Goal: Check status: Check status

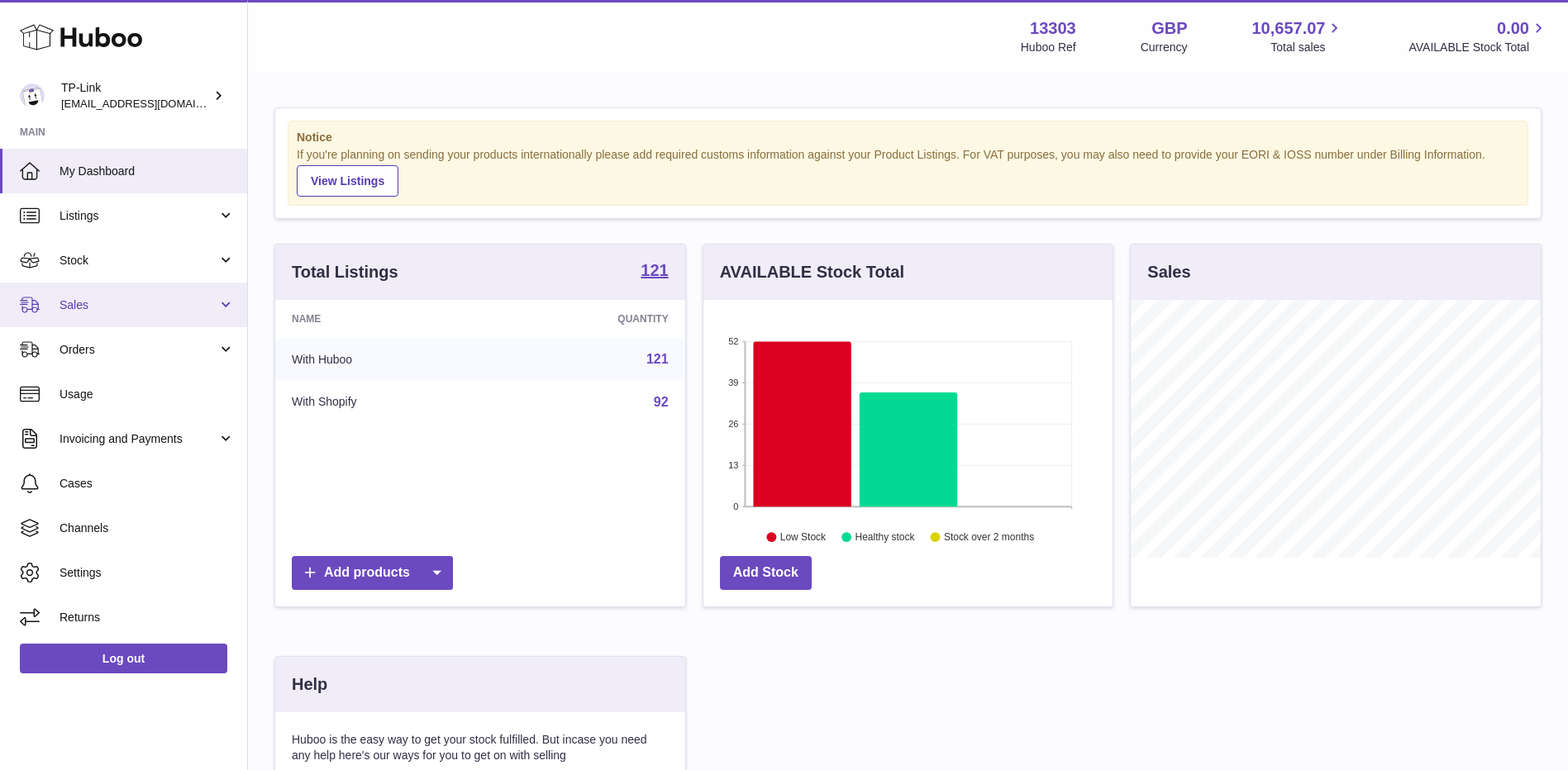
click at [184, 302] on span "Sales" at bounding box center [138, 305] width 158 height 16
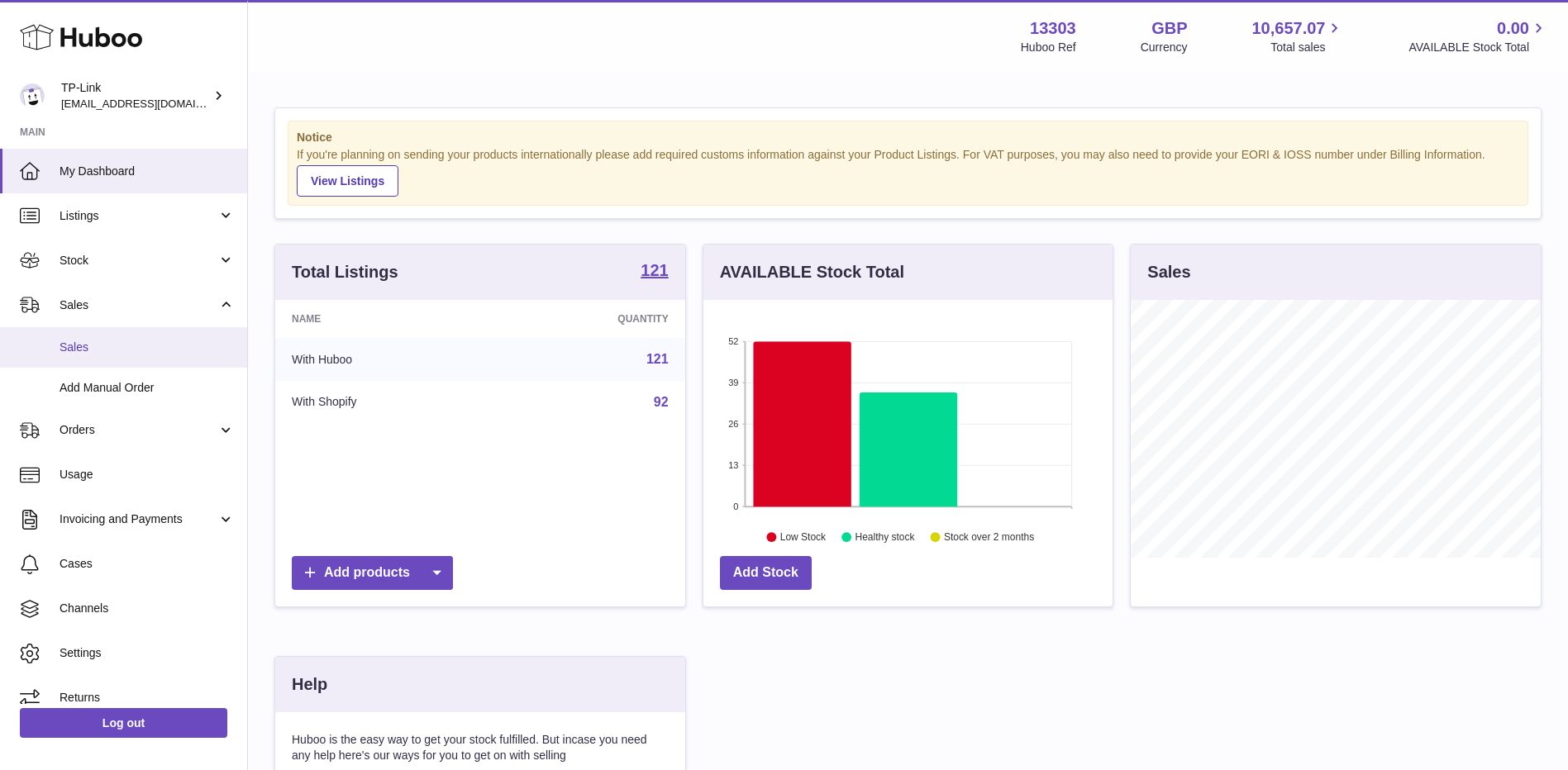
click at [149, 355] on link "Sales" at bounding box center [124, 347] width 247 height 40
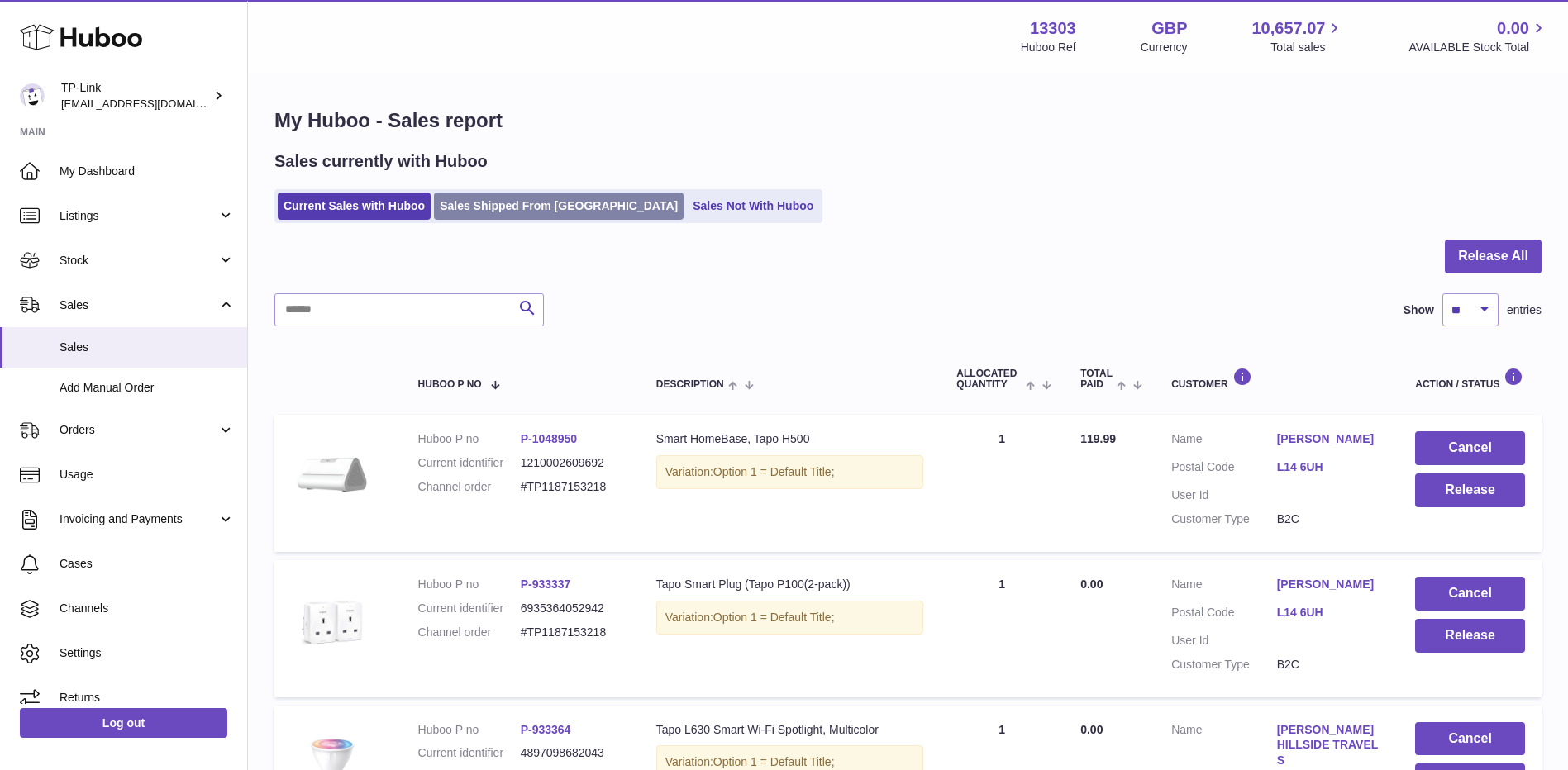
click at [539, 202] on link "Sales Shipped From [GEOGRAPHIC_DATA]" at bounding box center [558, 206] width 250 height 28
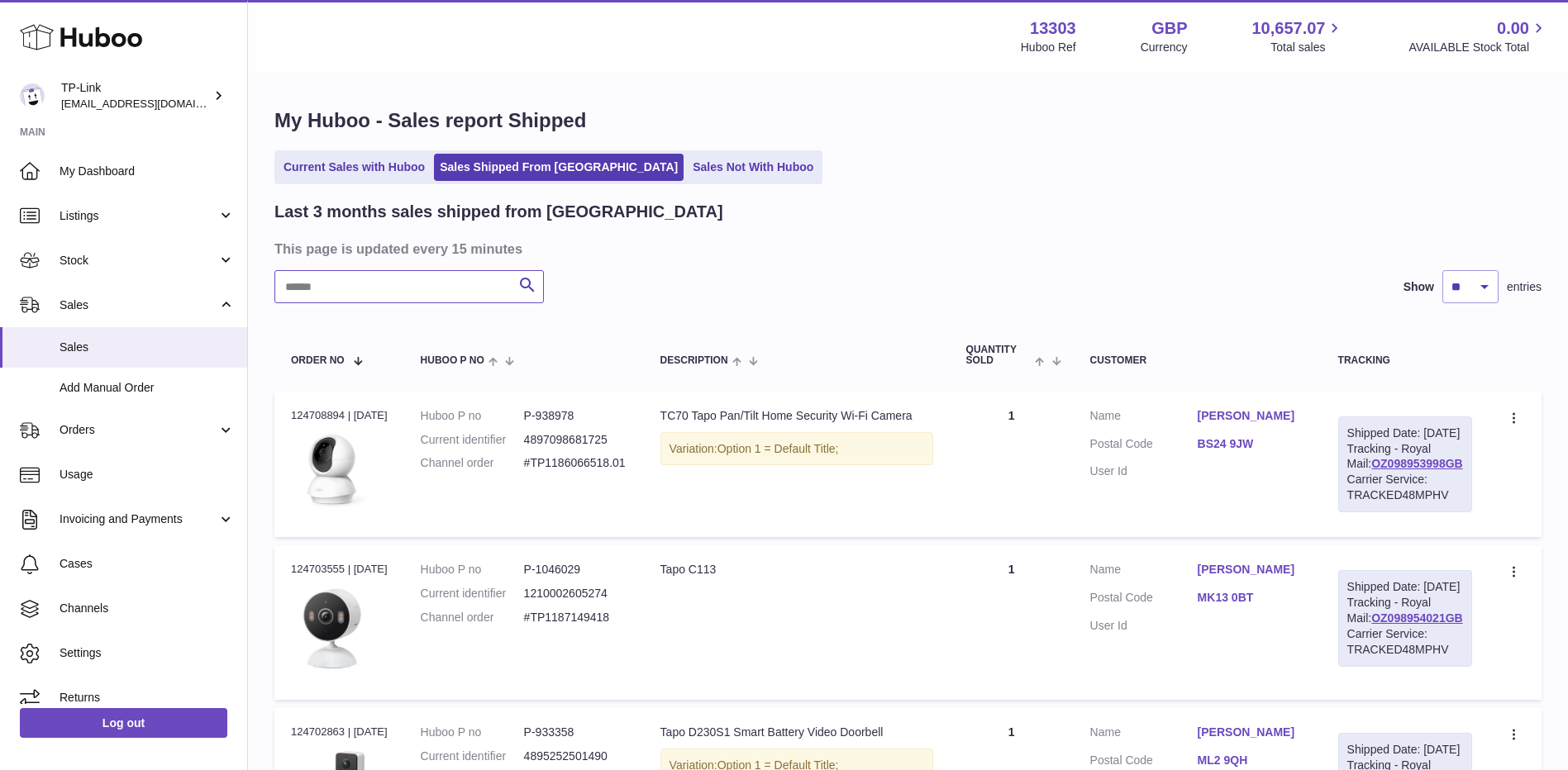
click at [443, 282] on input "text" at bounding box center [408, 287] width 270 height 33
paste input "**********"
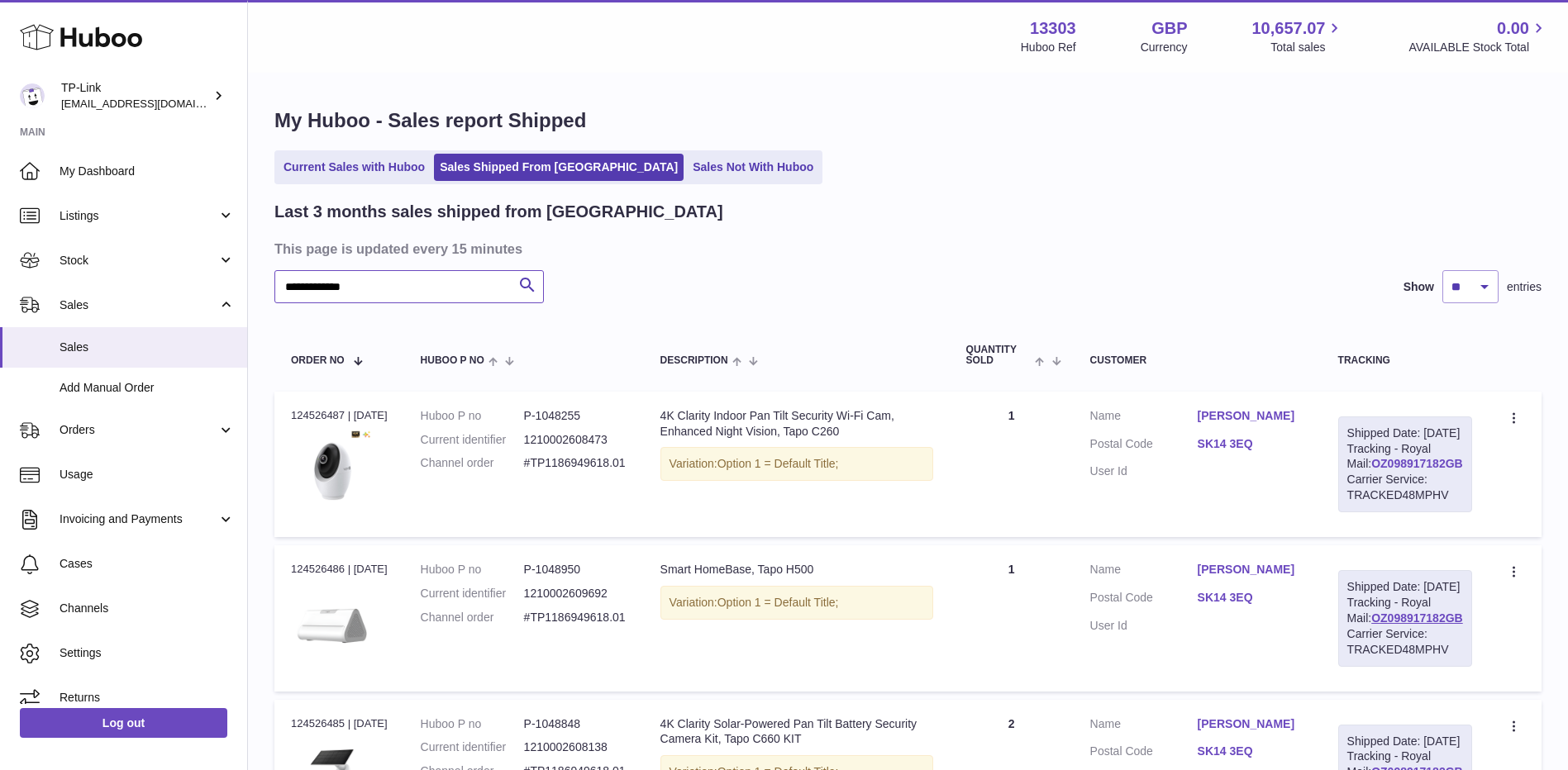
type input "**********"
click at [1433, 470] on link "OZ098917182GB" at bounding box center [1417, 464] width 92 height 13
drag, startPoint x: 1378, startPoint y: 496, endPoint x: 1499, endPoint y: 464, distance: 125.2
click at [1499, 464] on td "Create a ticket Duplicate Order" at bounding box center [1515, 464] width 53 height 145
drag, startPoint x: 1469, startPoint y: 493, endPoint x: 1352, endPoint y: 499, distance: 117.2
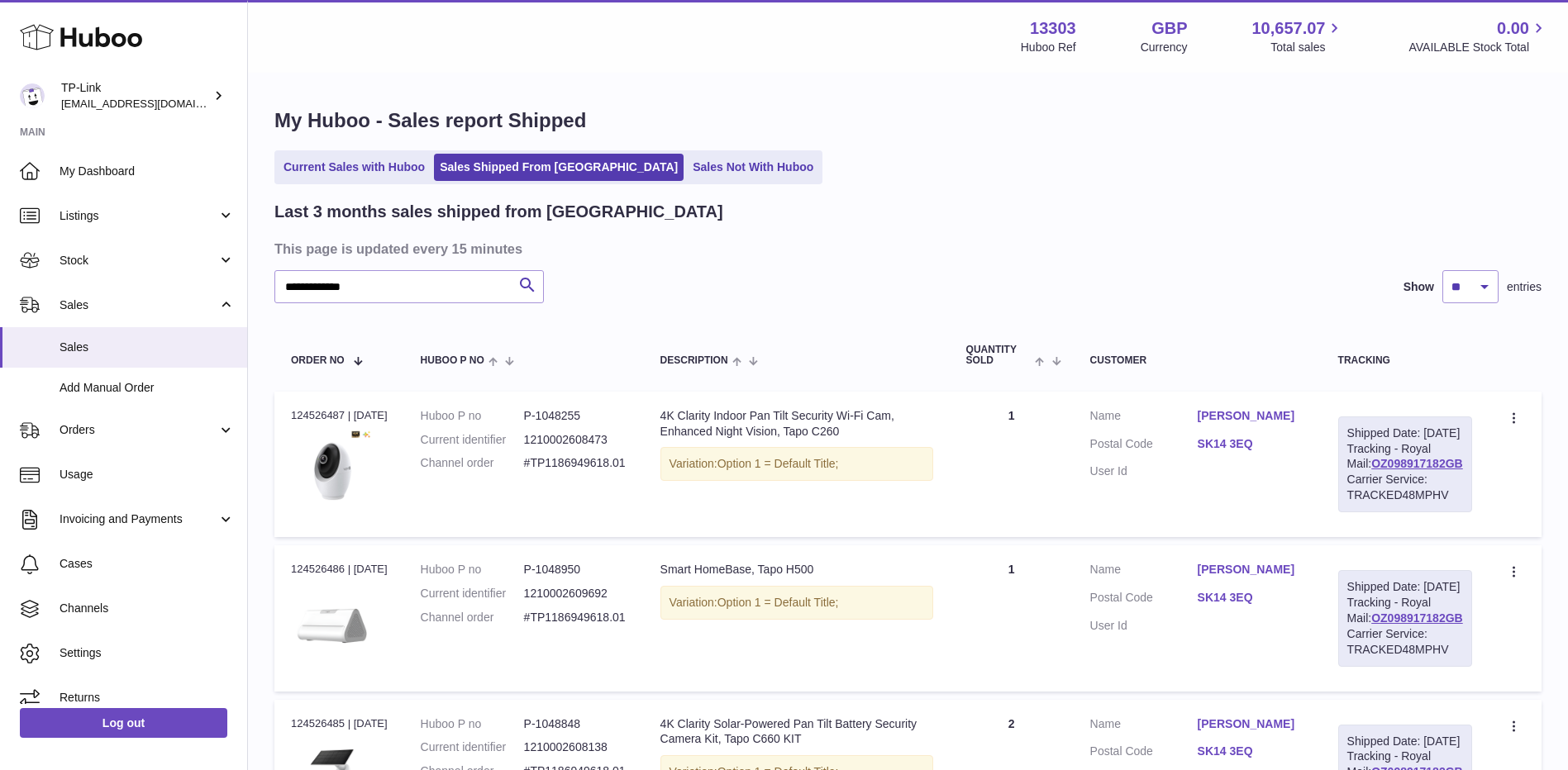
click at [1352, 499] on div "Shipped Date: 12th Sep 2025 Tracking - Royal Mail: OZ098917182GB Carrier Servic…" at bounding box center [1405, 464] width 134 height 96
copy link "OZ098917182GB"
click at [374, 177] on link "Current Sales with Huboo" at bounding box center [353, 167] width 153 height 28
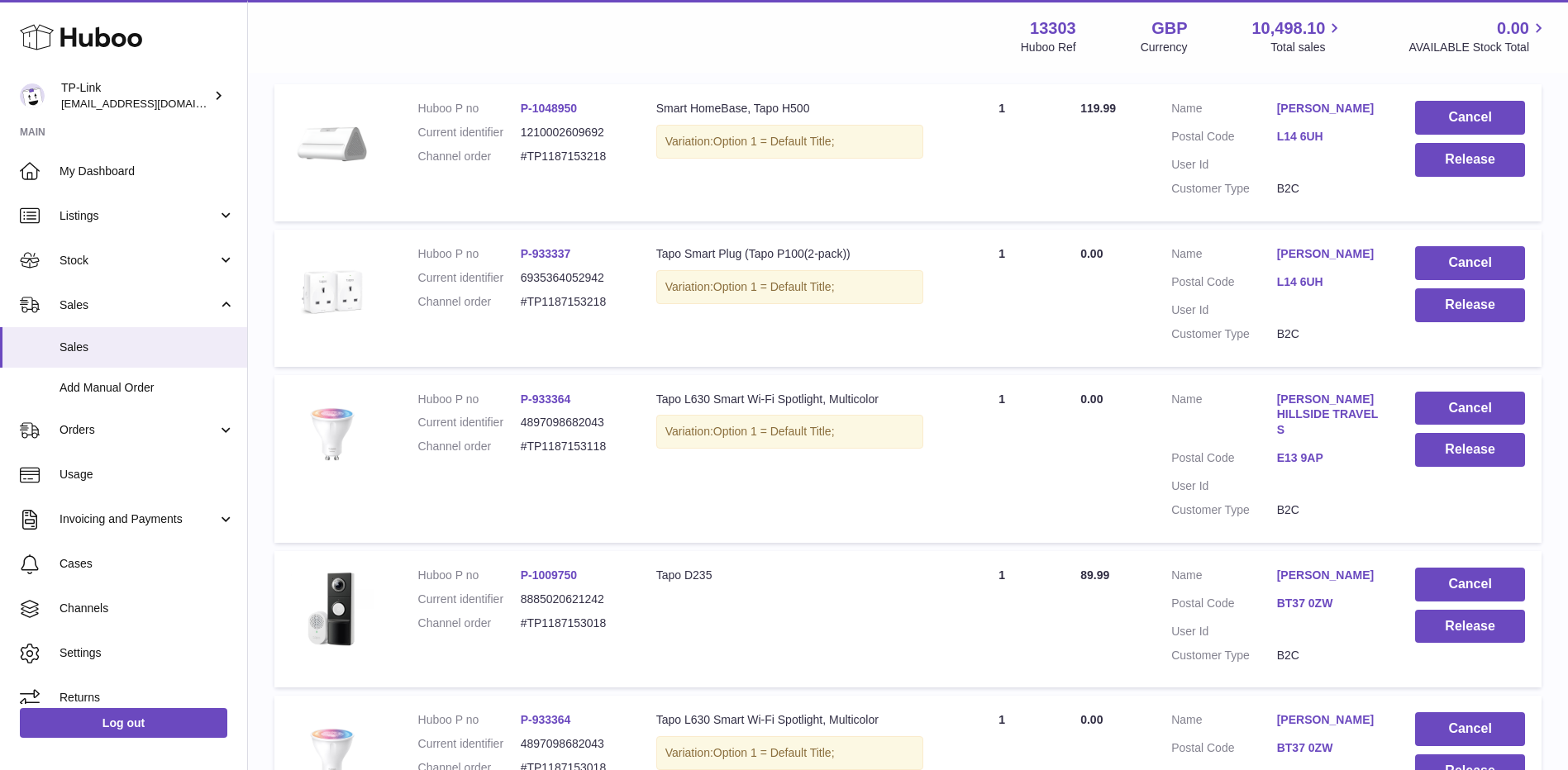
scroll to position [743, 0]
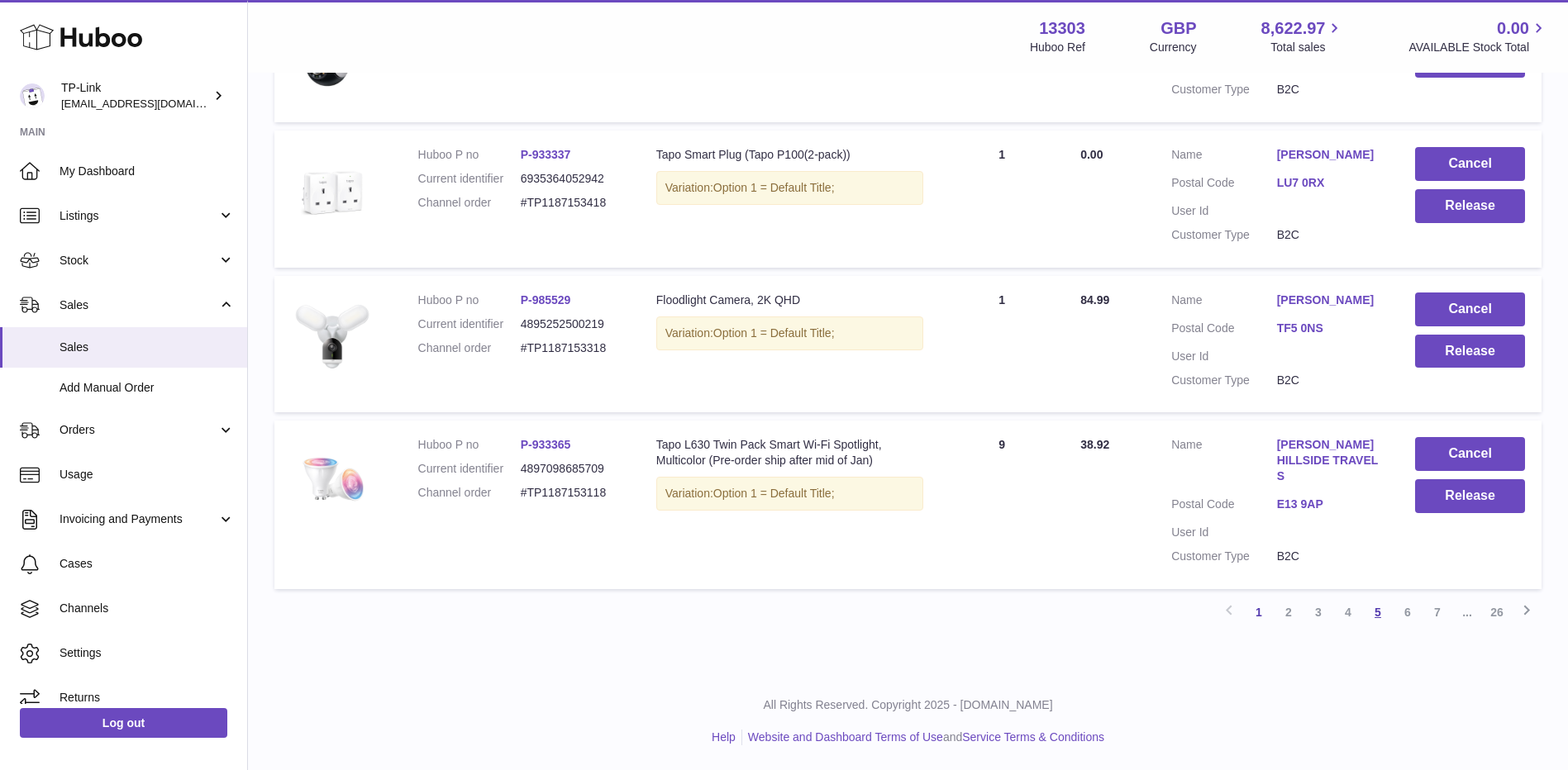
scroll to position [1315, 0]
click at [1440, 617] on link "7" at bounding box center [1438, 612] width 30 height 30
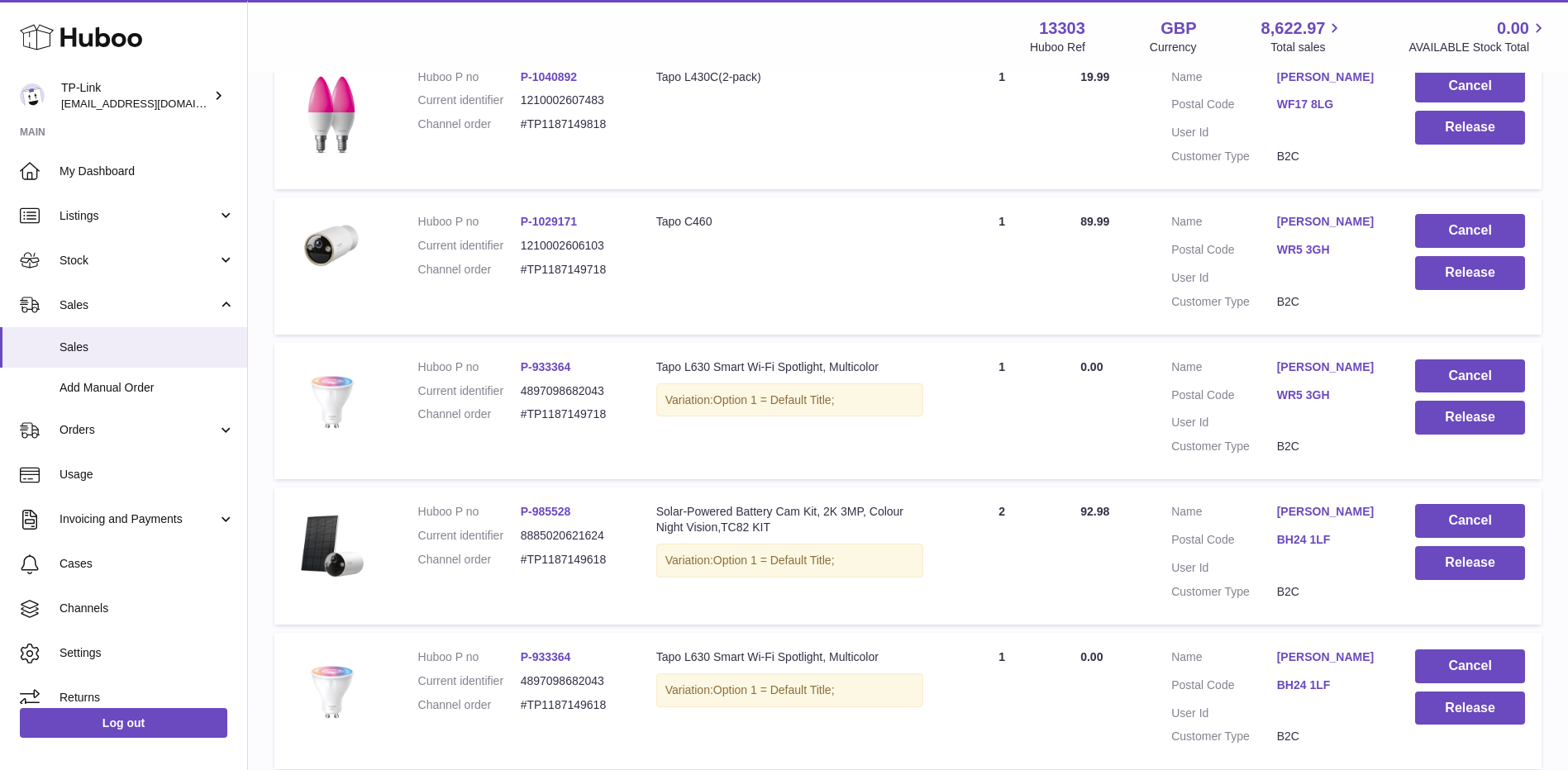
scroll to position [1148, 0]
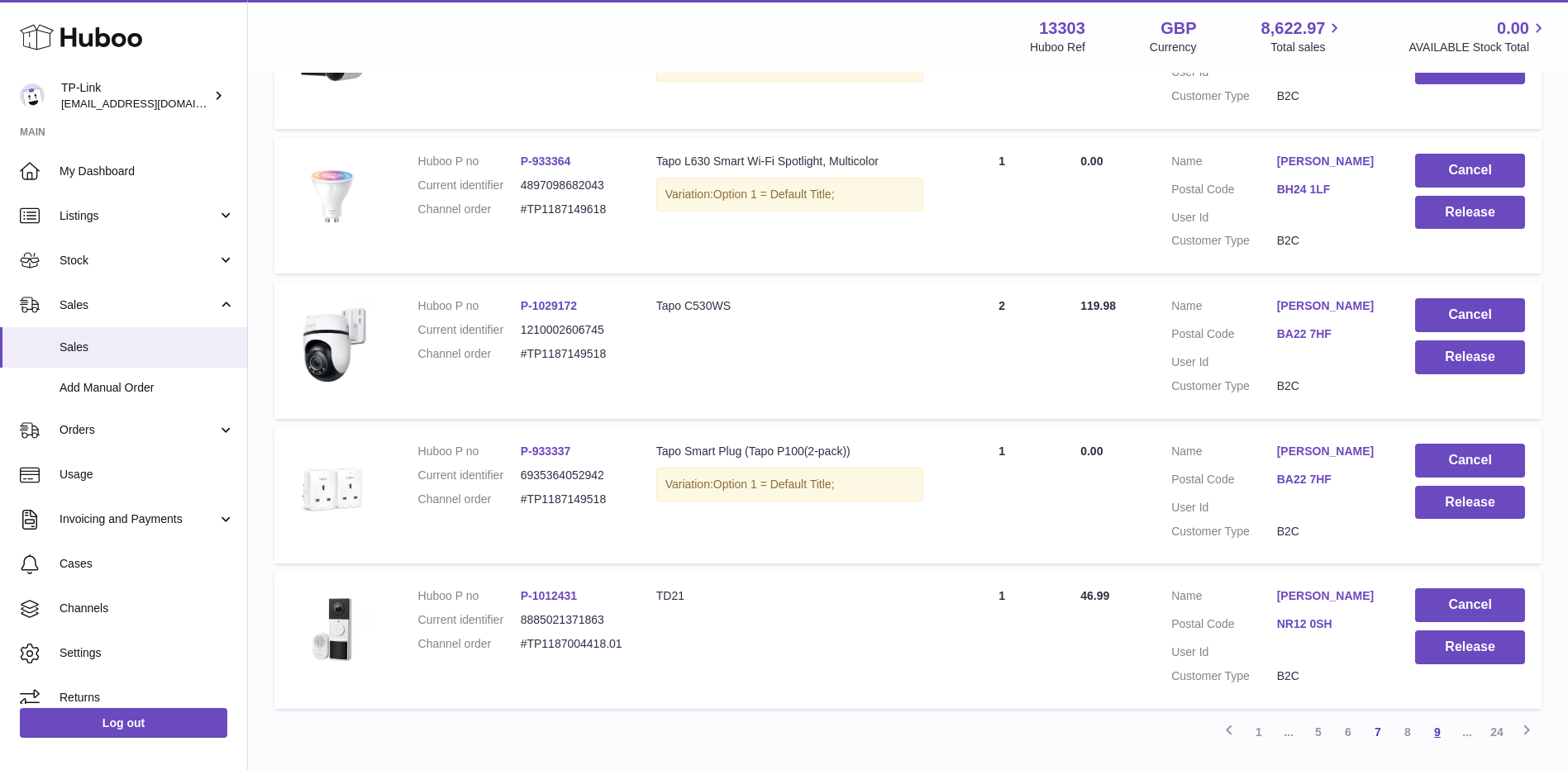
click at [1437, 735] on link "9" at bounding box center [1438, 732] width 30 height 30
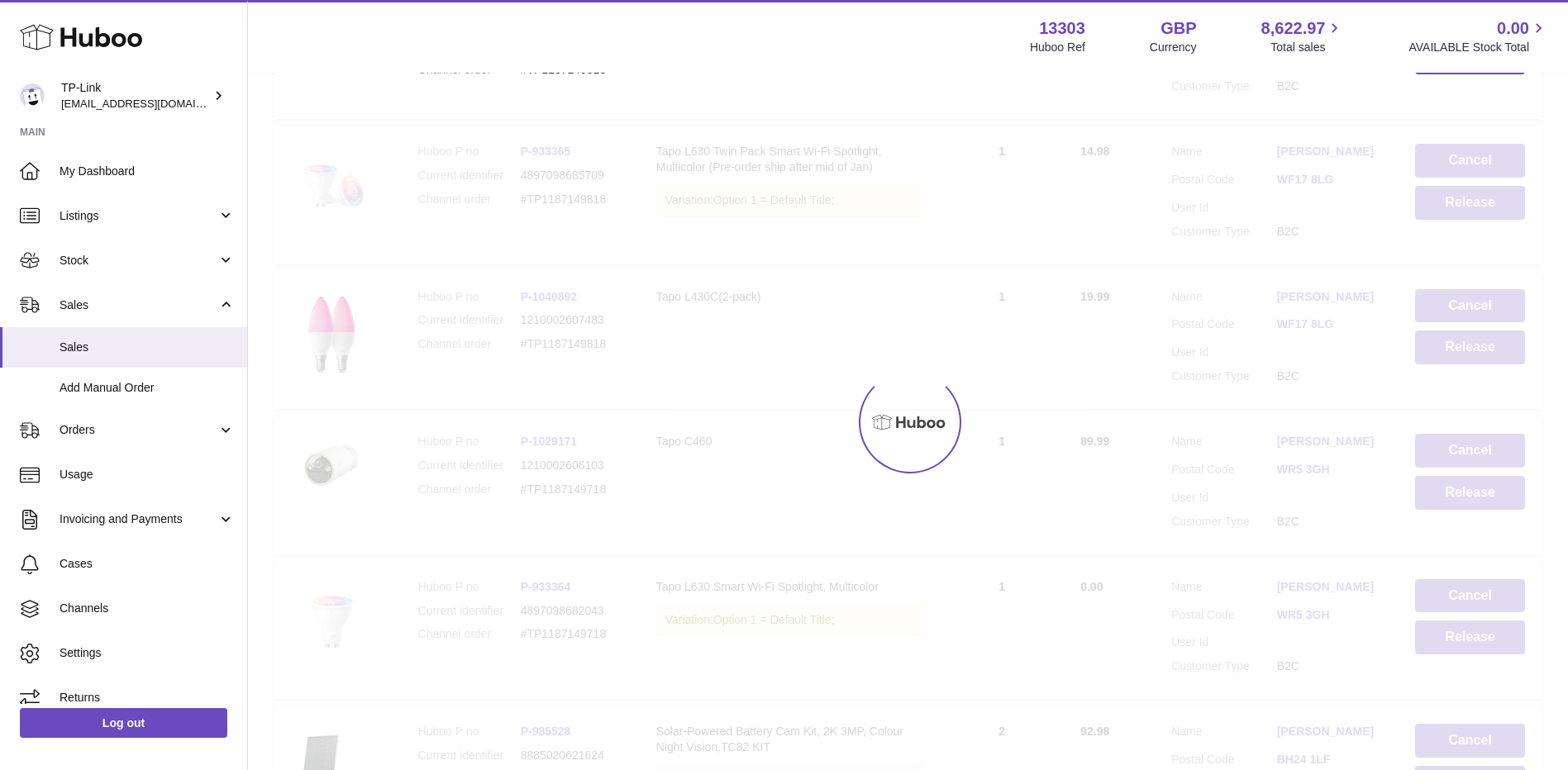
scroll to position [74, 0]
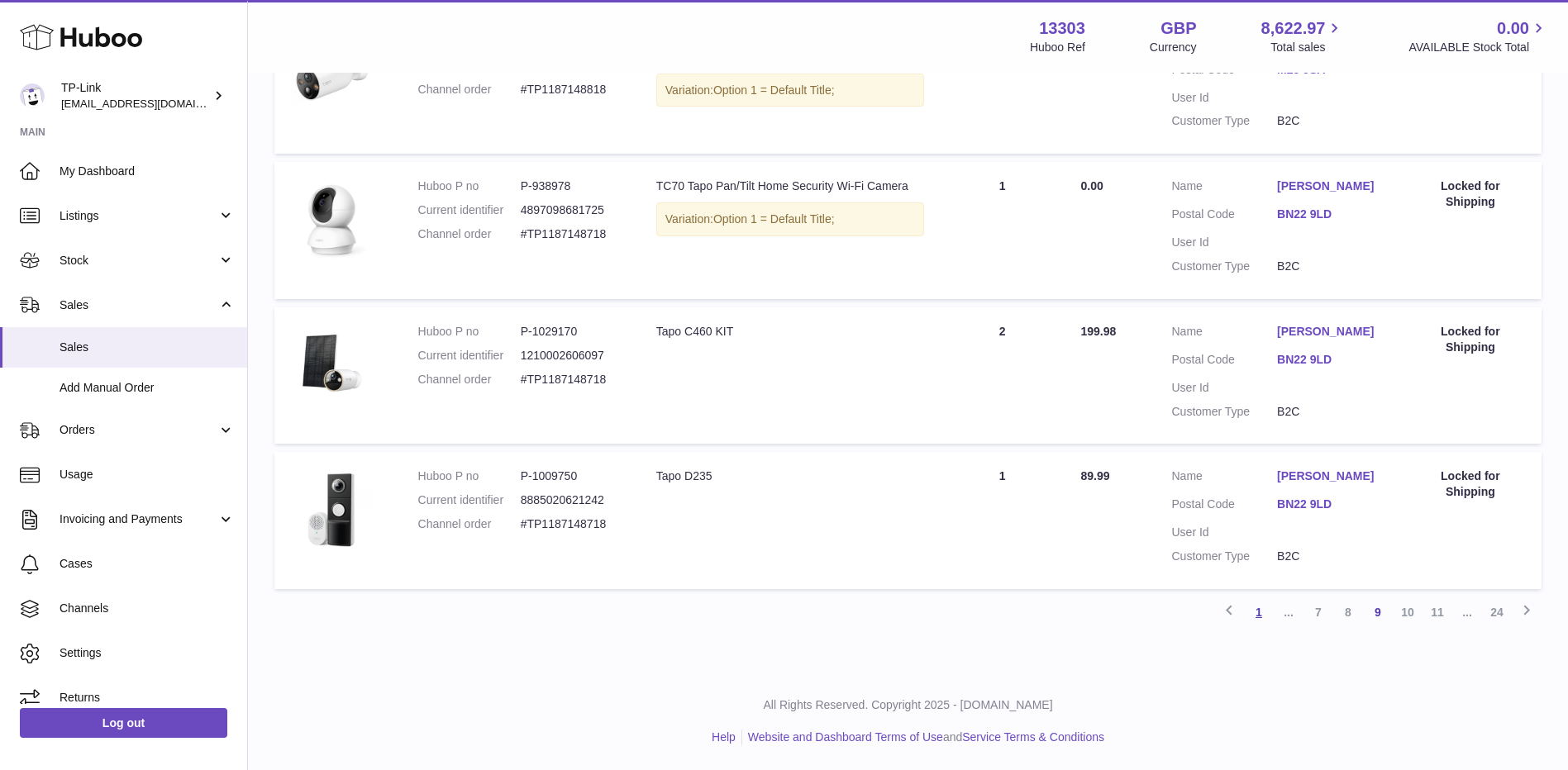
click at [1258, 604] on link "1" at bounding box center [1259, 612] width 30 height 30
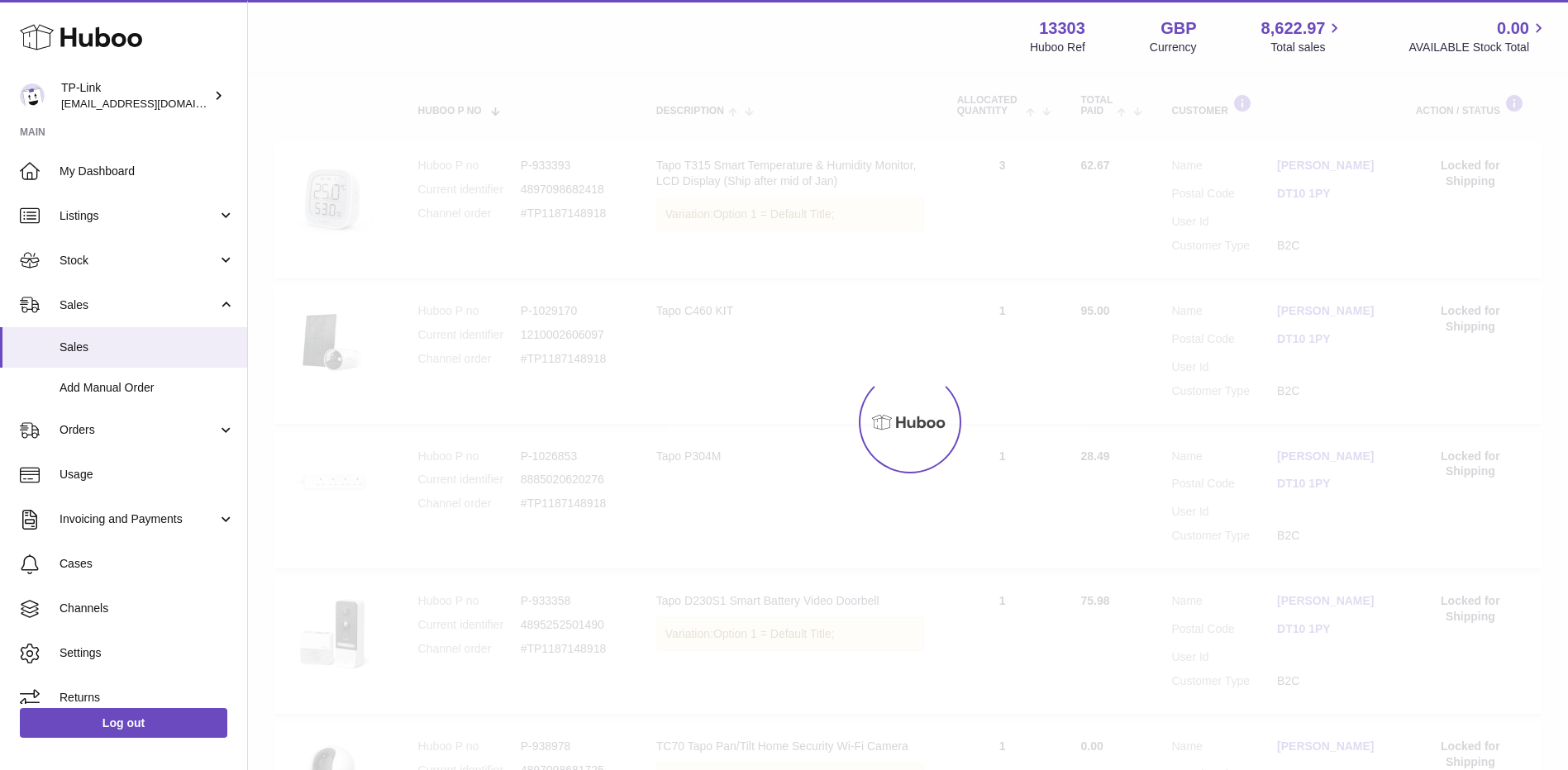
scroll to position [74, 0]
